Goal: Task Accomplishment & Management: Use online tool/utility

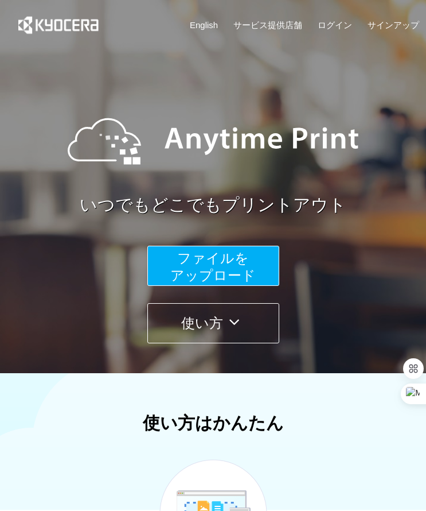
click at [173, 262] on button "ファイルを ​​アップロード" at bounding box center [213, 266] width 132 height 40
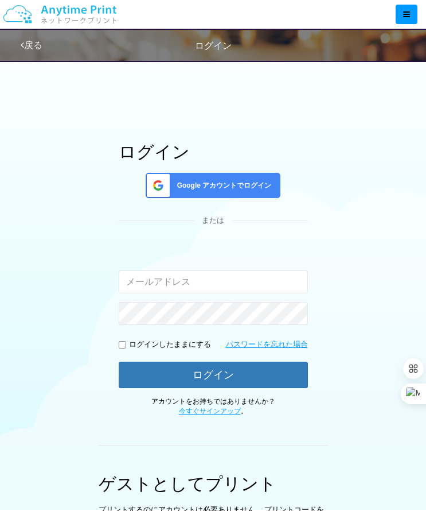
type input "[EMAIL_ADDRESS][DOMAIN_NAME]"
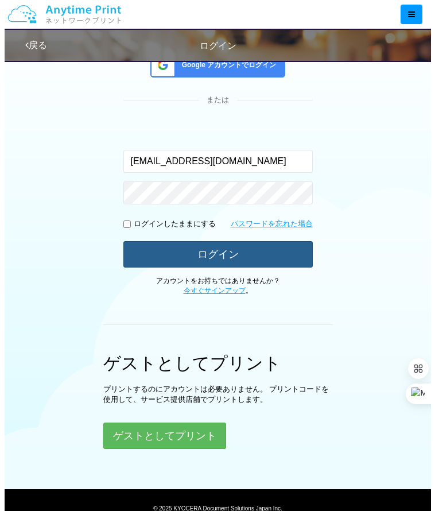
scroll to position [122, 0]
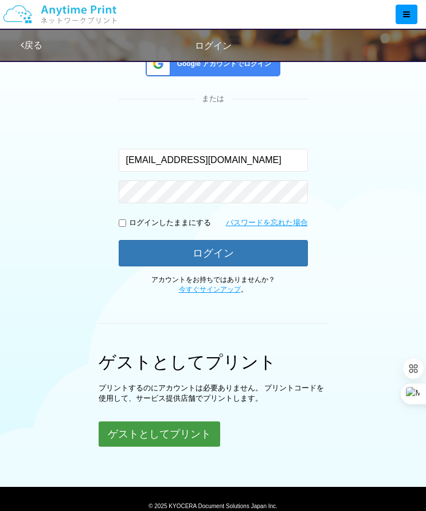
click at [160, 431] on button "ゲストとしてプリント" at bounding box center [160, 433] width 122 height 25
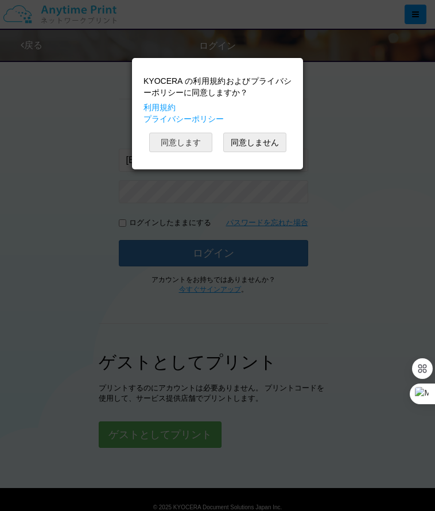
click at [203, 140] on button "同意します" at bounding box center [180, 143] width 63 height 20
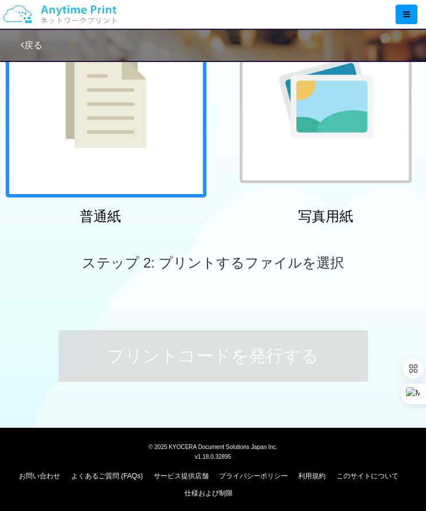
scroll to position [142, 0]
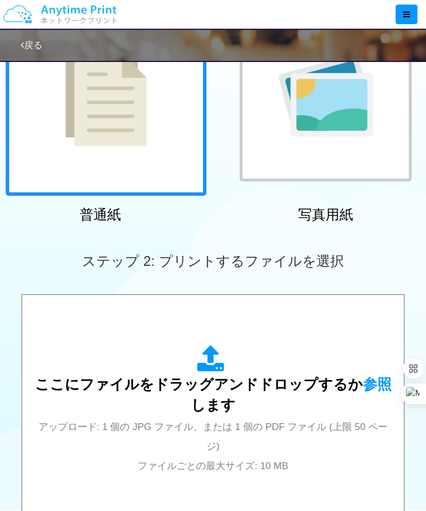
click at [122, 182] on div at bounding box center [106, 95] width 201 height 201
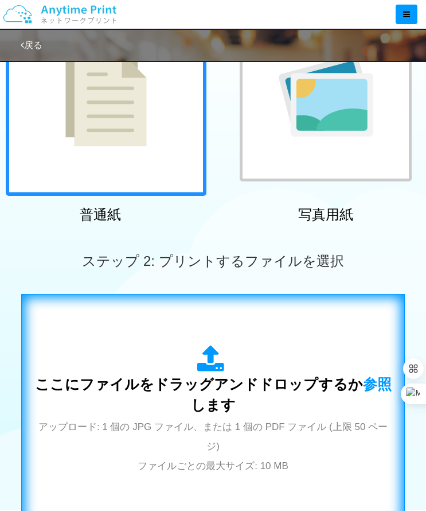
click at [205, 366] on icon at bounding box center [213, 359] width 32 height 29
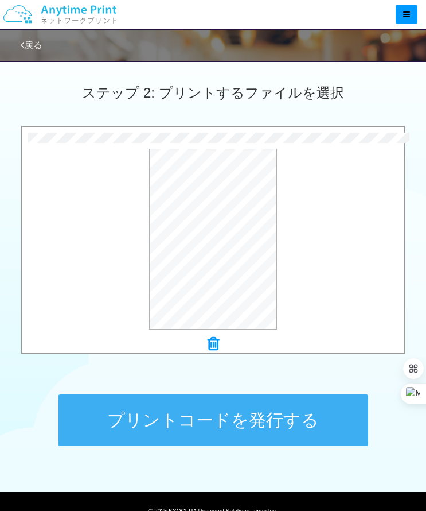
scroll to position [379, 0]
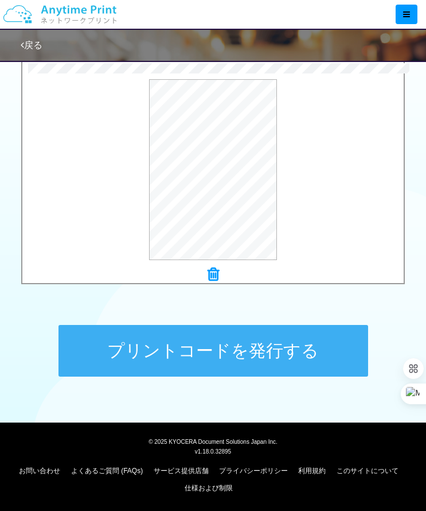
click at [139, 343] on button "プリントコードを発行する" at bounding box center [214, 351] width 310 height 52
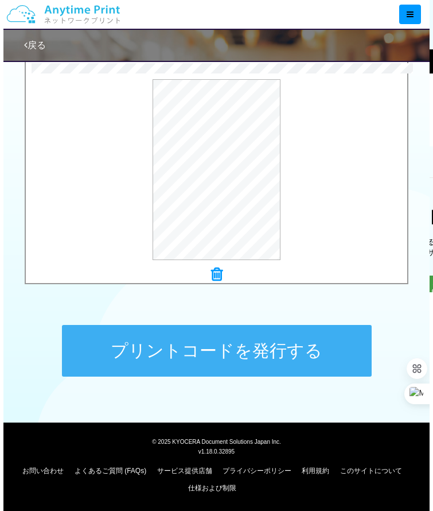
scroll to position [0, 0]
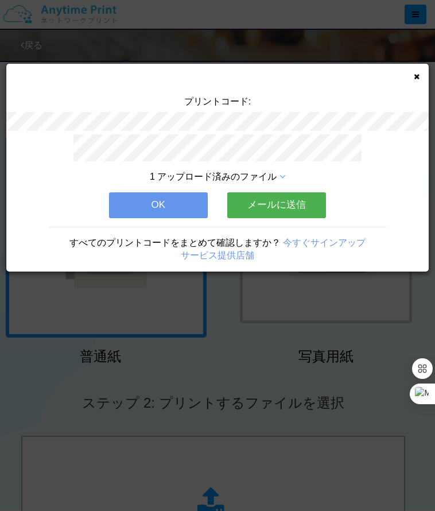
click at [150, 230] on div "すべてのプリントコードをまとめて確認しますか？ 今すぐサインアップ サービス提供店舗" at bounding box center [217, 245] width 422 height 36
drag, startPoint x: 262, startPoint y: 108, endPoint x: 320, endPoint y: 110, distance: 58.0
click at [320, 110] on div "プリントコード:" at bounding box center [217, 114] width 422 height 39
